Goal: Information Seeking & Learning: Learn about a topic

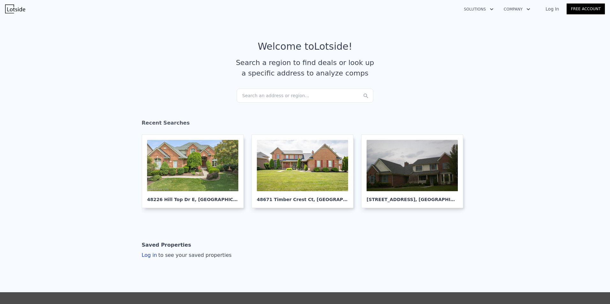
click at [306, 97] on div "Search an address or region..." at bounding box center [305, 96] width 137 height 14
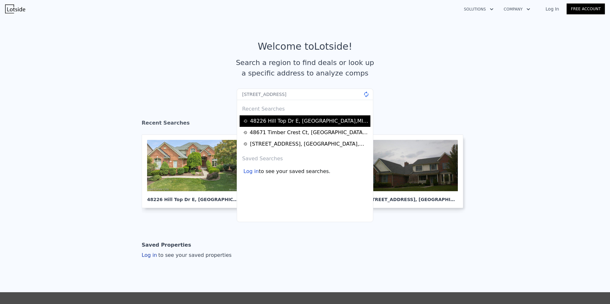
type input "[STREET_ADDRESS]"
click at [259, 120] on div "[STREET_ADDRESS]" at bounding box center [309, 121] width 118 height 8
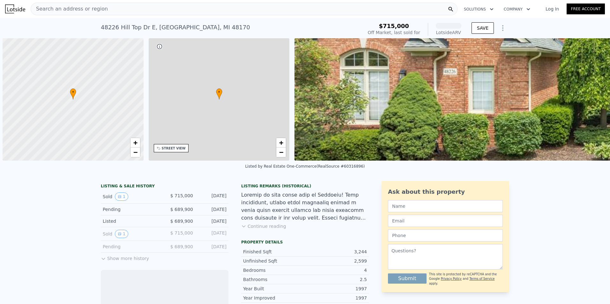
scroll to position [0, 3]
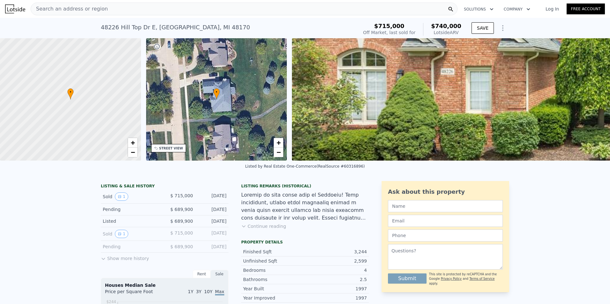
click at [118, 262] on button "Show more history" at bounding box center [125, 257] width 48 height 9
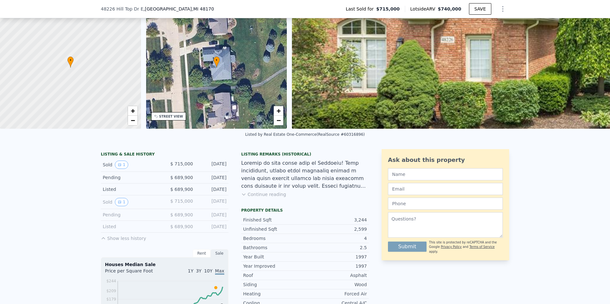
scroll to position [62, 0]
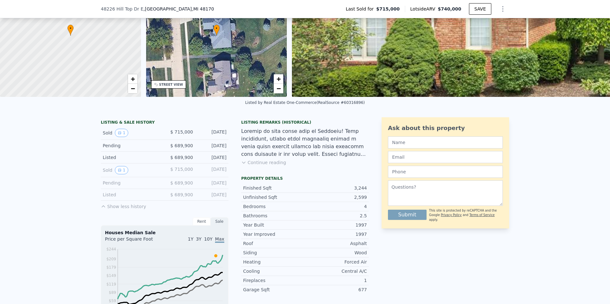
click at [266, 166] on button "Continue reading" at bounding box center [263, 163] width 45 height 6
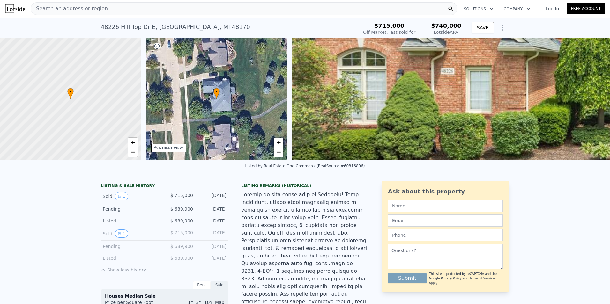
scroll to position [0, 0]
click at [251, 8] on div "Search an address or region" at bounding box center [244, 9] width 427 height 13
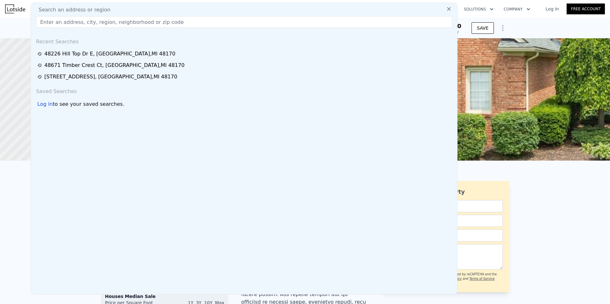
drag, startPoint x: 251, startPoint y: 8, endPoint x: 151, endPoint y: 19, distance: 100.6
click at [151, 19] on input "text" at bounding box center [244, 21] width 416 height 11
paste input "[STREET_ADDRESS]"
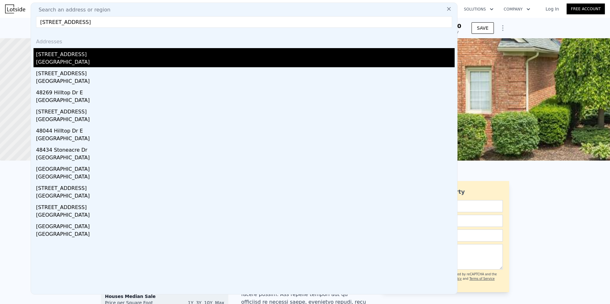
type input "[STREET_ADDRESS]"
drag, startPoint x: 69, startPoint y: 65, endPoint x: 68, endPoint y: 70, distance: 5.7
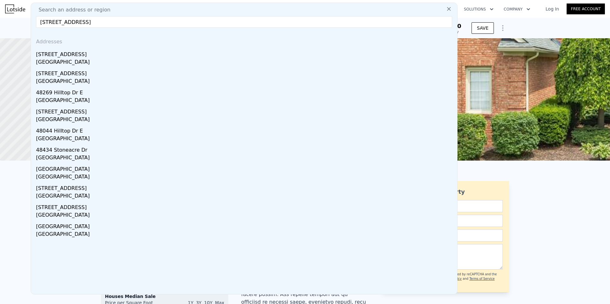
click at [69, 65] on div "[GEOGRAPHIC_DATA]" at bounding box center [245, 62] width 419 height 9
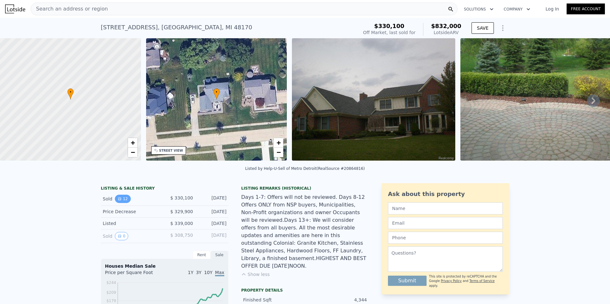
click at [121, 203] on button "12" at bounding box center [123, 199] width 16 height 8
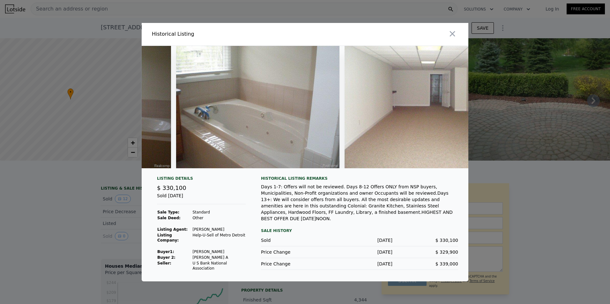
scroll to position [0, 1706]
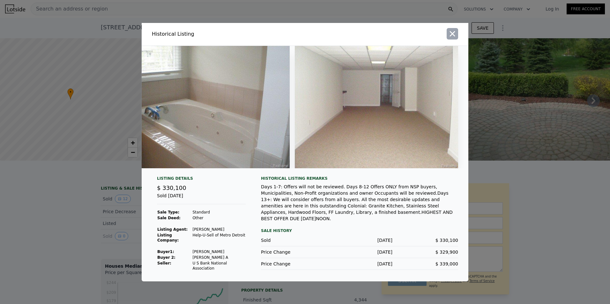
click at [451, 35] on icon "button" at bounding box center [452, 33] width 9 height 9
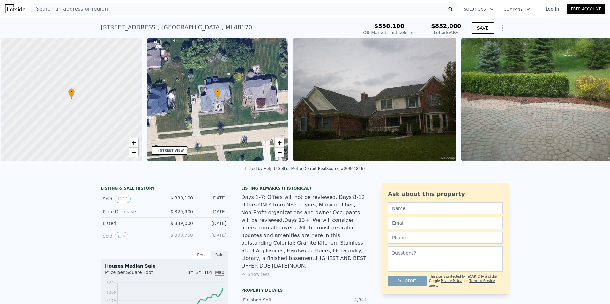
scroll to position [0, 3]
